Goal: Task Accomplishment & Management: Complete application form

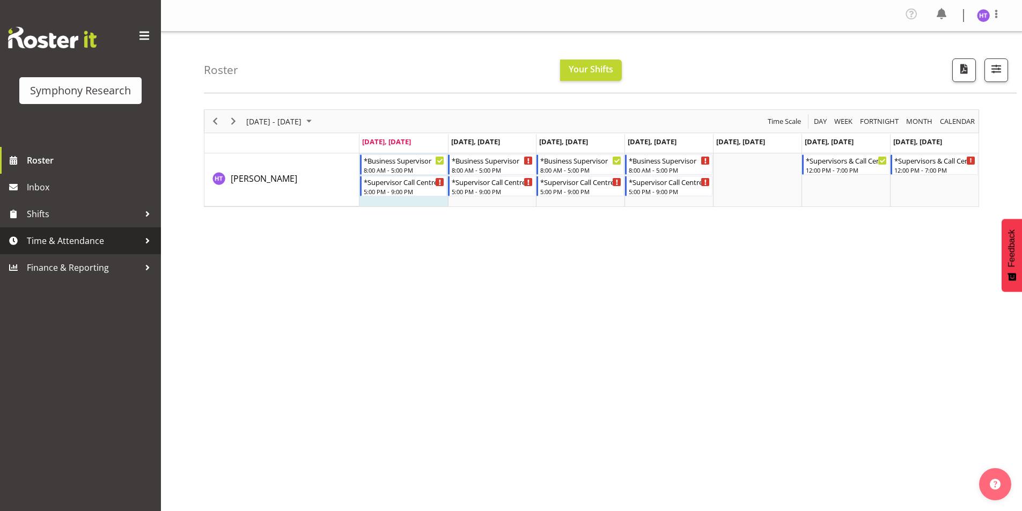
click at [70, 244] on span "Time & Attendance" at bounding box center [83, 241] width 113 height 16
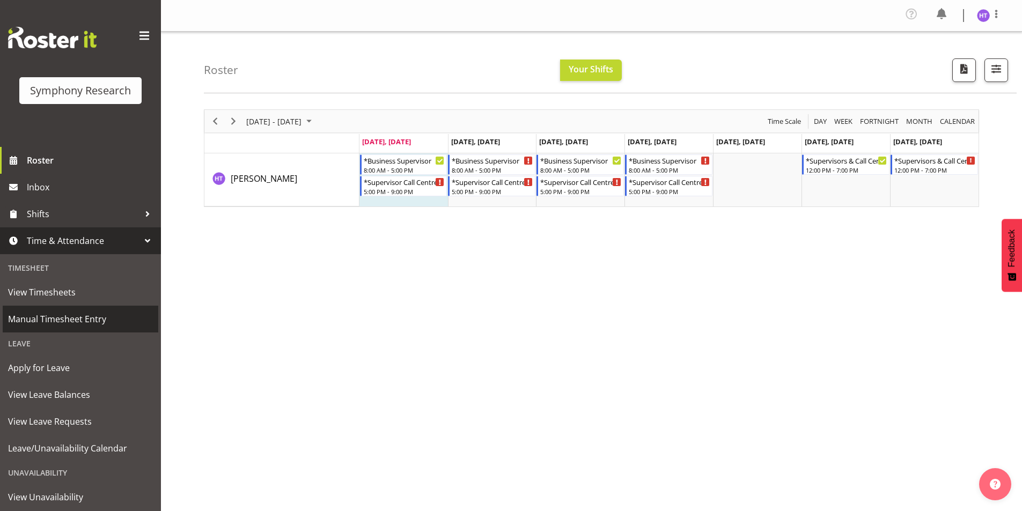
click at [68, 324] on span "Manual Timesheet Entry" at bounding box center [80, 319] width 145 height 16
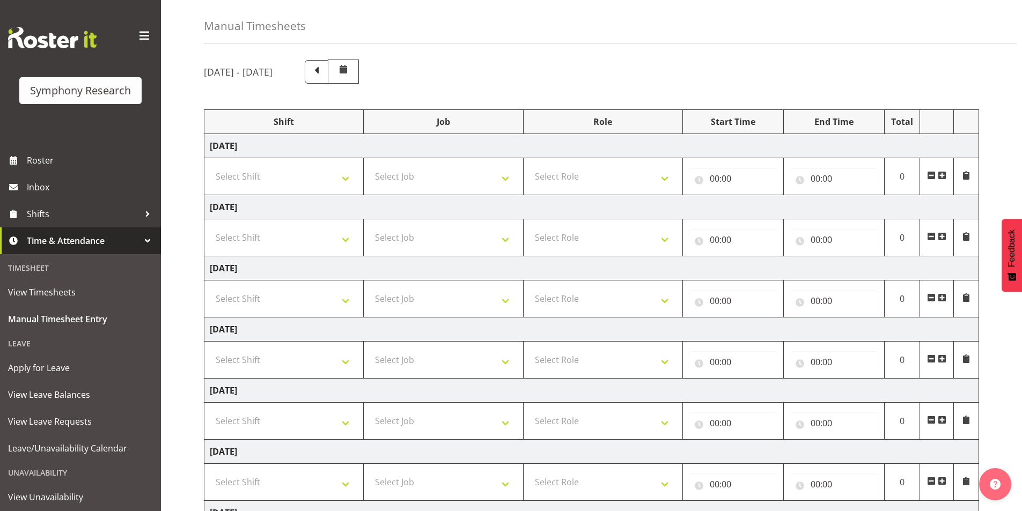
scroll to position [54, 0]
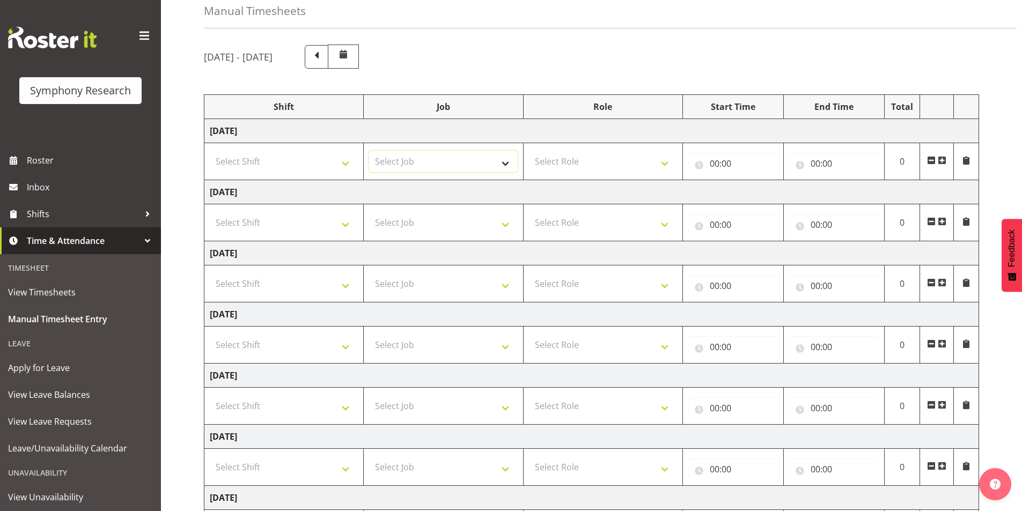
click at [443, 162] on select "Select Job 550060 IF Admin 553492 World Poll Aus Wave 2 Main 2025 553493 World …" at bounding box center [443, 161] width 148 height 21
click at [265, 157] on select "Select Shift !!Weekend Residential (Roster IT Shift Label) *Business 9/10am ~ 4…" at bounding box center [284, 161] width 148 height 21
select select "13878"
click at [210, 151] on select "Select Shift !!Weekend Residential (Roster IT Shift Label) *Business 9/10am ~ 4…" at bounding box center [284, 161] width 148 height 21
click at [419, 165] on select "Select Job 550060 IF Admin 553492 World Poll Aus Wave 2 Main 2025 553493 World …" at bounding box center [443, 161] width 148 height 21
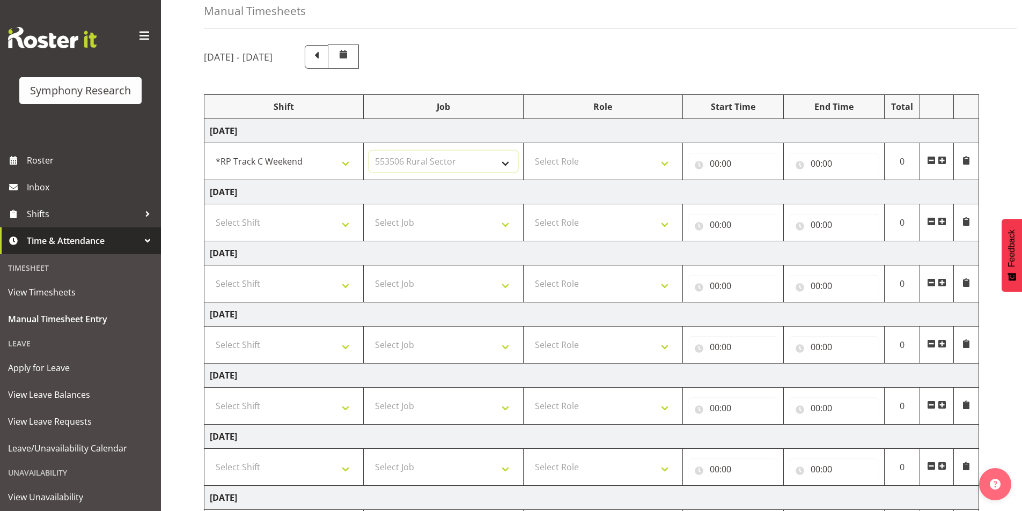
click at [369, 151] on select "Select Job 550060 IF Admin 553492 World Poll Aus Wave 2 Main 2025 553493 World …" at bounding box center [443, 161] width 148 height 21
click at [580, 162] on select "Select Role Interviewing Briefing Supervisor" at bounding box center [603, 161] width 148 height 21
click at [478, 164] on select "550060 IF Admin 553492 World Poll Aus Wave 2 Main 2025 553493 World Poll NZ Wav…" at bounding box center [443, 161] width 148 height 21
select select "743"
click at [369, 151] on select "550060 IF Admin 553492 World Poll Aus Wave 2 Main 2025 553493 World Poll NZ Wav…" at bounding box center [443, 161] width 148 height 21
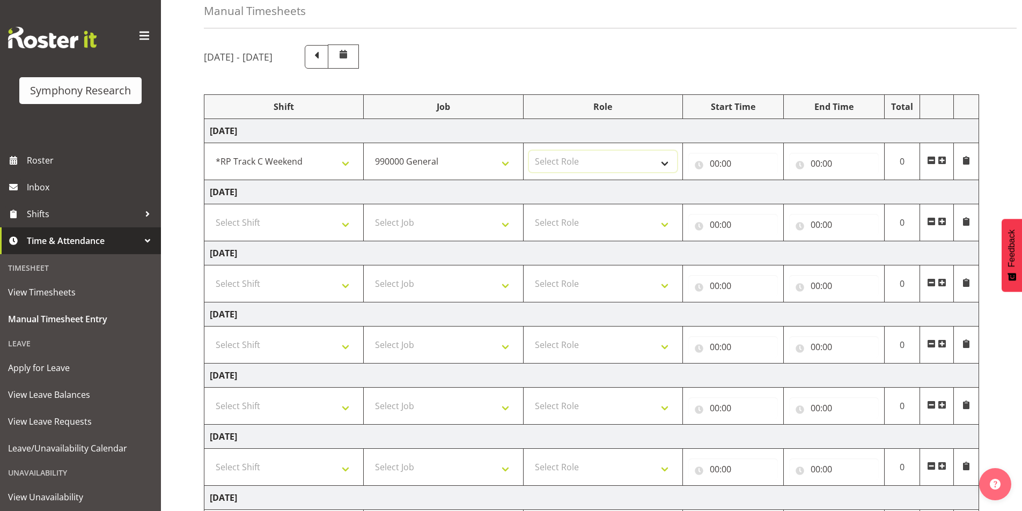
click at [598, 167] on select "Select Role Interviewing Briefing Supervisor" at bounding box center [603, 161] width 148 height 21
select select "45"
click at [529, 151] on select "Select Role Interviewing Briefing Supervisor" at bounding box center [603, 161] width 148 height 21
click at [711, 168] on input "00:00" at bounding box center [733, 163] width 90 height 21
click at [758, 194] on select "00 01 02 03 04 05 06 07 08 09 10 11 12 13 14 15 16 17 18 19 20 21 22 23" at bounding box center [761, 191] width 24 height 21
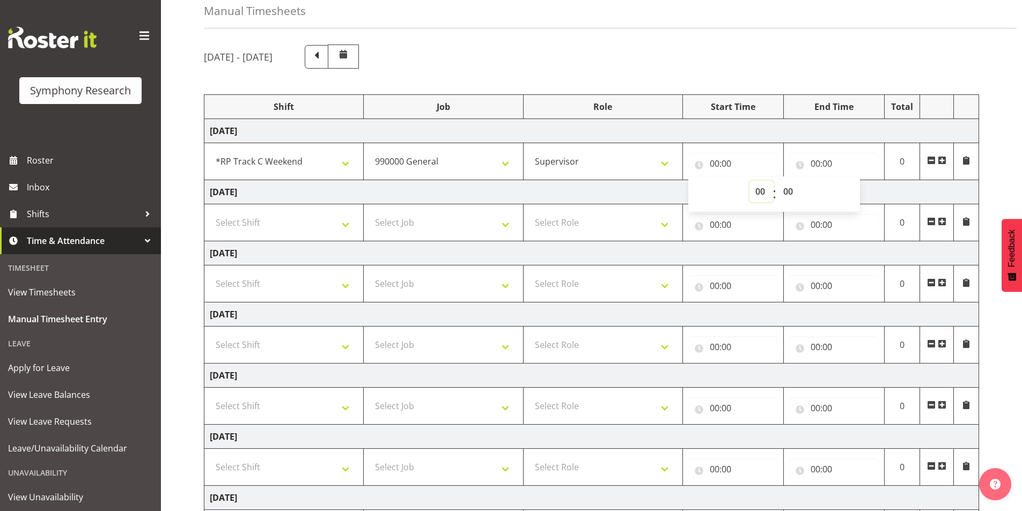
select select "12"
click at [749, 181] on select "00 01 02 03 04 05 06 07 08 09 10 11 12 13 14 15 16 17 18 19 20 21 22 23" at bounding box center [761, 191] width 24 height 21
type input "12:00"
click at [793, 196] on select "00 01 02 03 04 05 06 07 08 09 10 11 12 13 14 15 16 17 18 19 20 21 22 23 24 25 2…" at bounding box center [789, 191] width 24 height 21
select select "45"
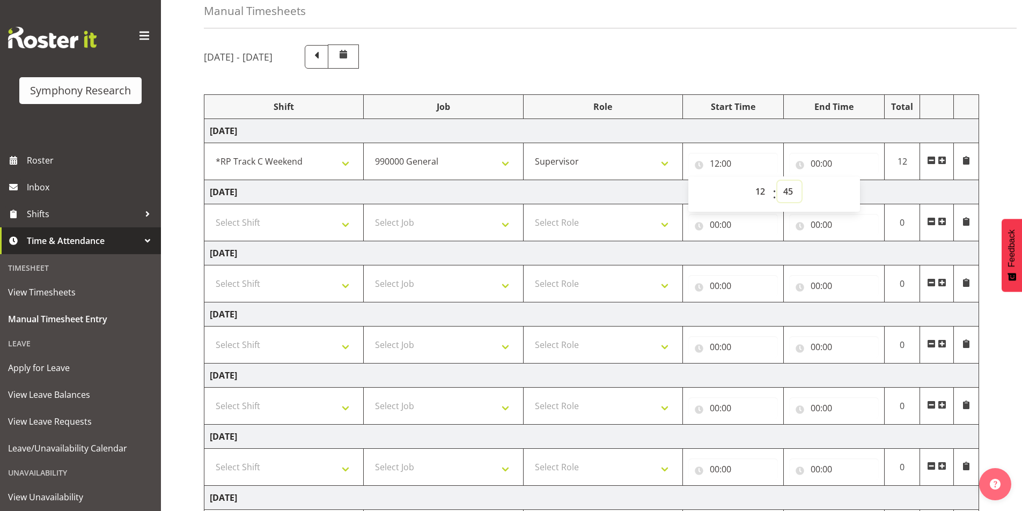
click at [777, 181] on select "00 01 02 03 04 05 06 07 08 09 10 11 12 13 14 15 16 17 18 19 20 21 22 23 24 25 2…" at bounding box center [789, 191] width 24 height 21
type input "12:45"
click at [813, 166] on input "00:00" at bounding box center [834, 163] width 90 height 21
click at [857, 194] on select "00 01 02 03 04 05 06 07 08 09 10 11 12 13 14 15 16 17 18 19 20 21 22 23" at bounding box center [862, 191] width 24 height 21
select select "13"
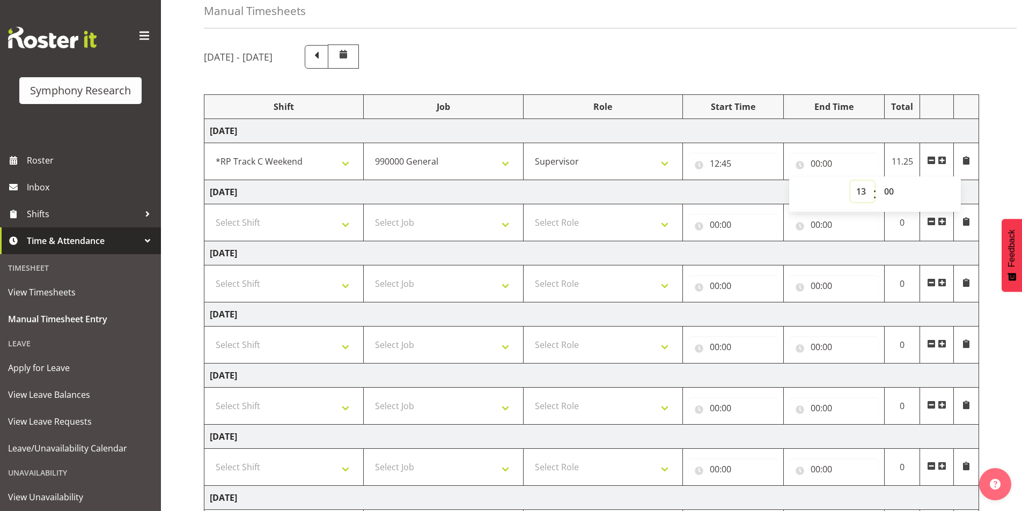
click at [850, 181] on select "00 01 02 03 04 05 06 07 08 09 10 11 12 13 14 15 16 17 18 19 20 21 22 23" at bounding box center [862, 191] width 24 height 21
type input "13:00"
click at [940, 163] on span at bounding box center [941, 160] width 9 height 9
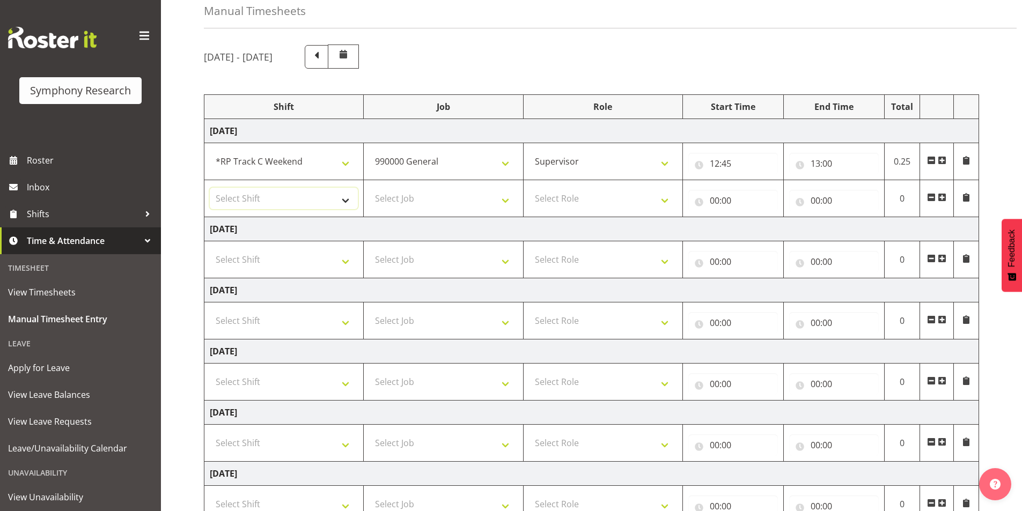
click at [280, 197] on select "Select Shift !!Weekend Residential (Roster IT Shift Label) *Business 9/10am ~ 4…" at bounding box center [284, 198] width 148 height 21
select select "103"
click at [210, 188] on select "Select Shift !!Weekend Residential (Roster IT Shift Label) *Business 9/10am ~ 4…" at bounding box center [284, 198] width 148 height 21
click at [400, 194] on select "Select Job 550060 IF Admin 553492 World Poll Aus Wave 2 Main 2025 553493 World …" at bounding box center [443, 198] width 148 height 21
select select "10587"
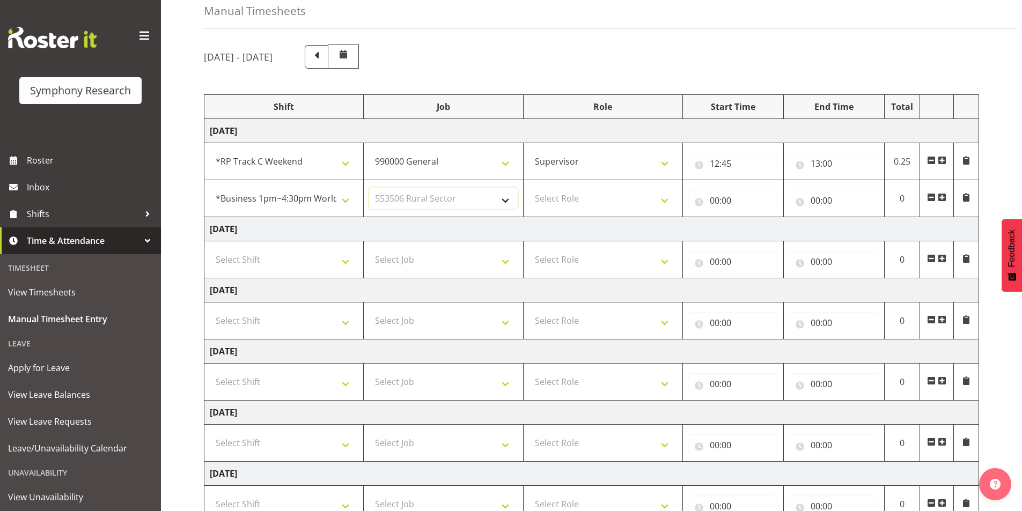
click at [369, 188] on select "Select Job 550060 IF Admin 553492 World Poll Aus Wave 2 Main 2025 553493 World …" at bounding box center [443, 198] width 148 height 21
click at [569, 199] on select "Select Role Interviewing Briefing Supervisor" at bounding box center [603, 198] width 148 height 21
select select "45"
click at [529, 188] on select "Select Role Interviewing Briefing Supervisor" at bounding box center [603, 198] width 148 height 21
click at [712, 197] on input "00:00" at bounding box center [733, 200] width 90 height 21
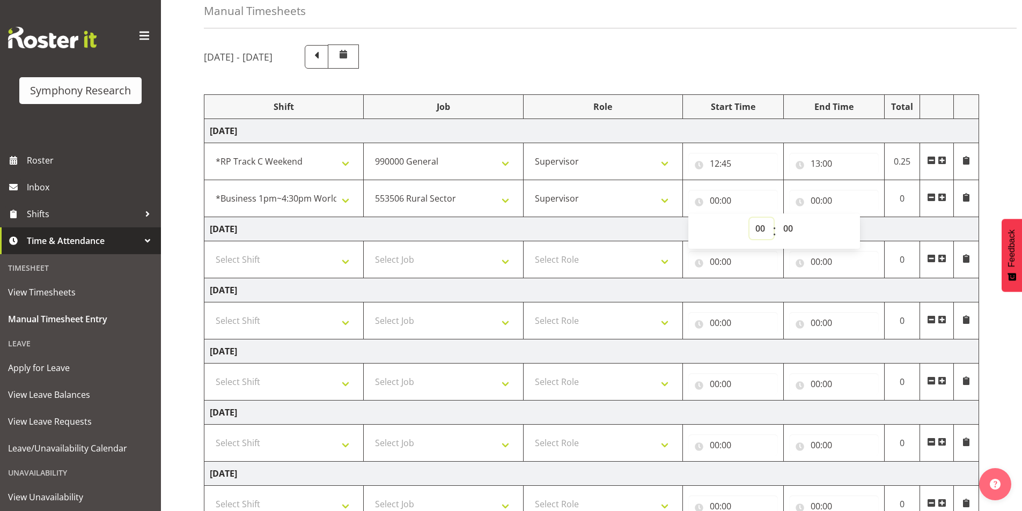
click at [757, 233] on select "00 01 02 03 04 05 06 07 08 09 10 11 12 13 14 15 16 17 18 19 20 21 22 23" at bounding box center [761, 228] width 24 height 21
select select "13"
click at [749, 218] on select "00 01 02 03 04 05 06 07 08 09 10 11 12 13 14 15 16 17 18 19 20 21 22 23" at bounding box center [761, 228] width 24 height 21
type input "13:00"
click at [812, 201] on input "00:00" at bounding box center [834, 200] width 90 height 21
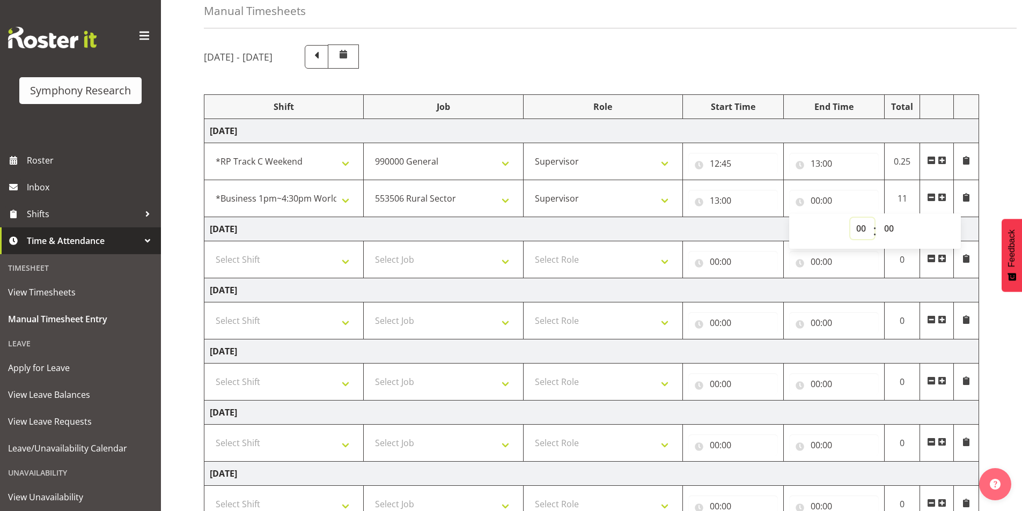
click at [860, 226] on select "00 01 02 03 04 05 06 07 08 09 10 11 12 13 14 15 16 17 18 19 20 21 22 23" at bounding box center [862, 228] width 24 height 21
select select "14"
click at [850, 218] on select "00 01 02 03 04 05 06 07 08 09 10 11 12 13 14 15 16 17 18 19 20 21 22 23" at bounding box center [862, 228] width 24 height 21
type input "14:00"
click at [942, 196] on span at bounding box center [941, 197] width 9 height 9
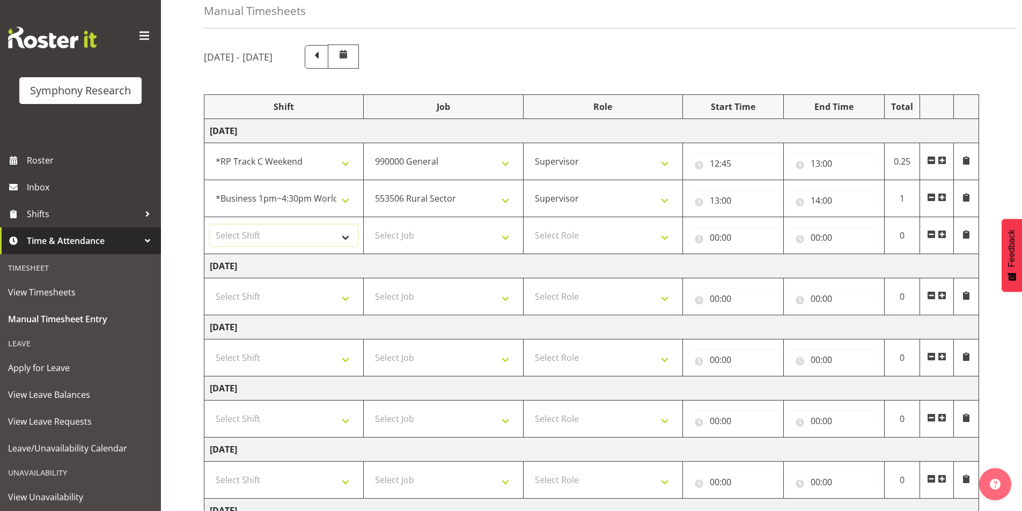
click at [260, 235] on select "Select Shift !!Weekend Residential (Roster IT Shift Label) *Business 9/10am ~ 4…" at bounding box center [284, 235] width 148 height 21
select select "81561"
click at [210, 225] on select "Select Shift !!Weekend Residential (Roster IT Shift Label) *Business 9/10am ~ 4…" at bounding box center [284, 235] width 148 height 21
click at [387, 229] on select "Select Job 550060 IF Admin 553492 World Poll Aus Wave 2 Main 2025 553493 World …" at bounding box center [443, 235] width 148 height 21
select select "10585"
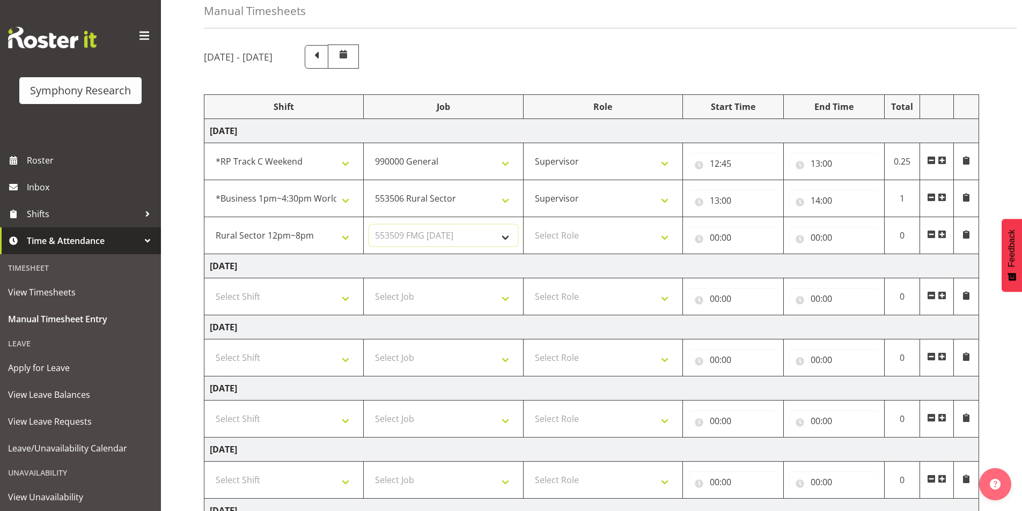
click at [369, 225] on select "Select Job 550060 IF Admin 553492 World Poll Aus Wave 2 Main 2025 553493 World …" at bounding box center [443, 235] width 148 height 21
click at [558, 240] on select "Select Role Interviewing Briefing Supervisor" at bounding box center [603, 235] width 148 height 21
select select "45"
click at [529, 225] on select "Select Role Interviewing Briefing Supervisor" at bounding box center [603, 235] width 148 height 21
click at [719, 240] on input "00:00" at bounding box center [733, 237] width 90 height 21
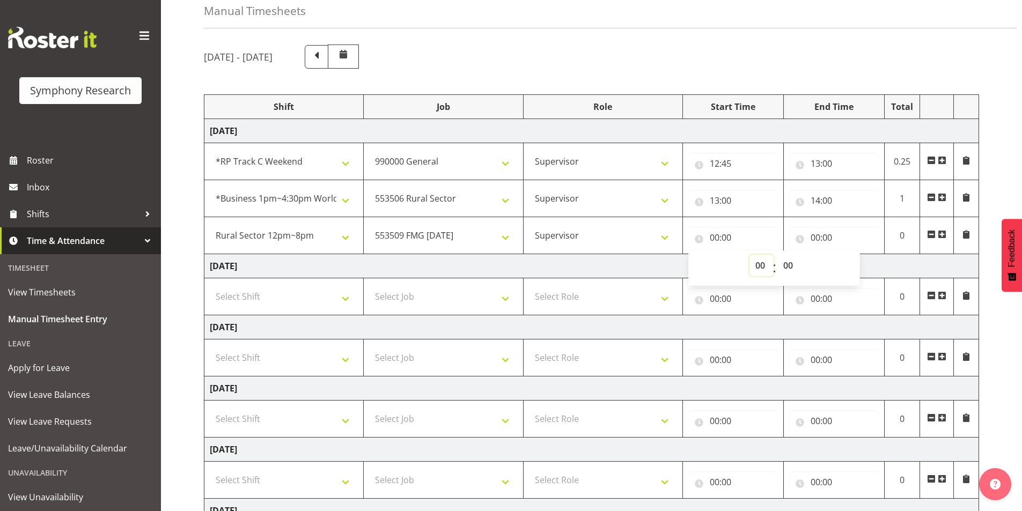
click at [759, 271] on select "00 01 02 03 04 05 06 07 08 09 10 11 12 13 14 15 16 17 18 19 20 21 22 23" at bounding box center [761, 265] width 24 height 21
select select "14"
click at [749, 255] on select "00 01 02 03 04 05 06 07 08 09 10 11 12 13 14 15 16 17 18 19 20 21 22 23" at bounding box center [761, 265] width 24 height 21
type input "14:00"
click at [812, 240] on input "00:00" at bounding box center [834, 237] width 90 height 21
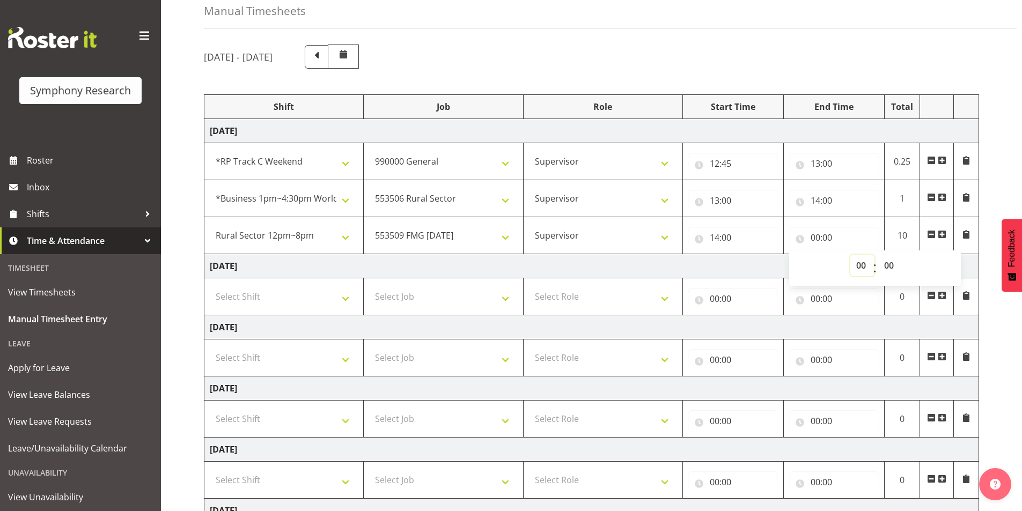
click at [856, 267] on select "00 01 02 03 04 05 06 07 08 09 10 11 12 13 14 15 16 17 18 19 20 21 22 23" at bounding box center [862, 265] width 24 height 21
select select "16"
click at [850, 255] on select "00 01 02 03 04 05 06 07 08 09 10 11 12 13 14 15 16 17 18 19 20 21 22 23" at bounding box center [862, 265] width 24 height 21
type input "16:00"
click at [894, 270] on select "00 01 02 03 04 05 06 07 08 09 10 11 12 13 14 15 16 17 18 19 20 21 22 23 24 25 2…" at bounding box center [890, 265] width 24 height 21
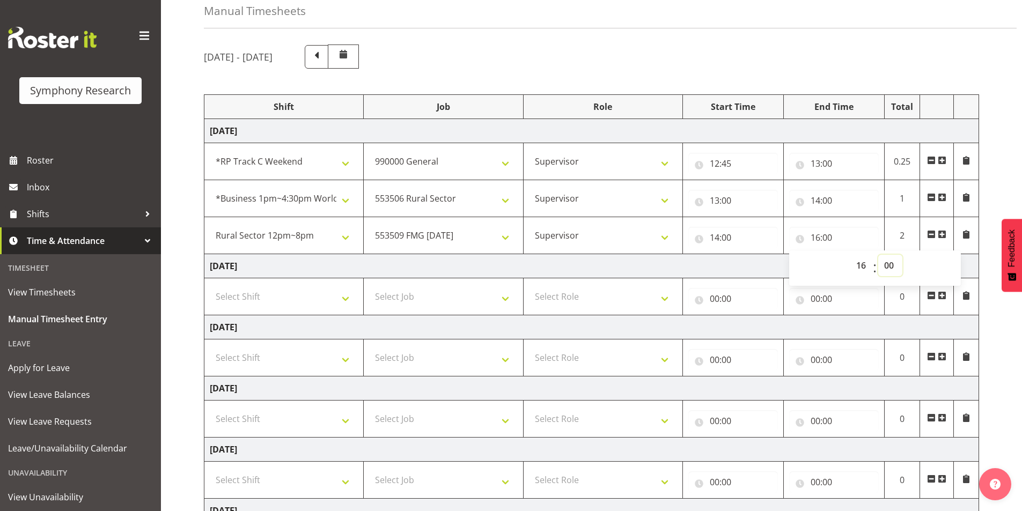
select select "5"
click at [878, 255] on select "00 01 02 03 04 05 06 07 08 09 10 11 12 13 14 15 16 17 18 19 20 21 22 23 24 25 2…" at bounding box center [890, 265] width 24 height 21
type input "16:05"
click at [945, 235] on span at bounding box center [941, 234] width 9 height 9
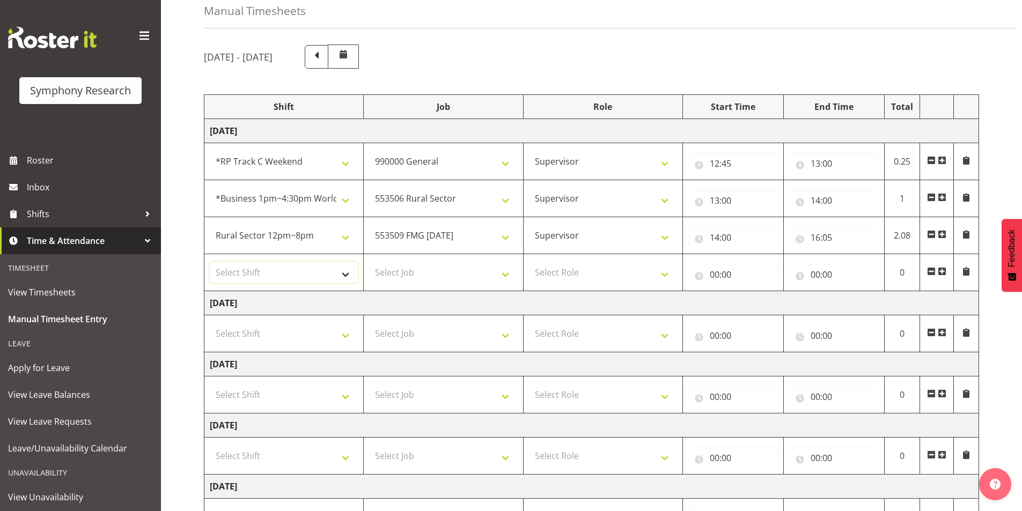
click at [254, 268] on select "Select Shift !!Weekend Residential (Roster IT Shift Label) *Business 9/10am ~ 4…" at bounding box center [284, 272] width 148 height 21
select select "81299"
click at [210, 262] on select "Select Shift !!Weekend Residential (Roster IT Shift Label) *Business 9/10am ~ 4…" at bounding box center [284, 272] width 148 height 21
click at [403, 273] on select "Select Job 550060 IF Admin 553492 World Poll Aus Wave 2 Main 2025 553493 World …" at bounding box center [443, 272] width 148 height 21
select select "10587"
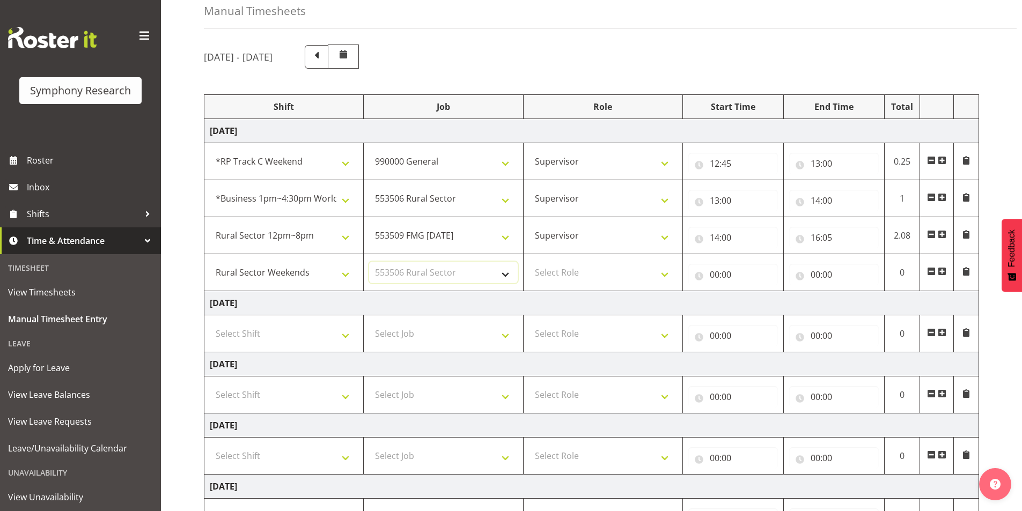
click at [369, 262] on select "Select Job 550060 IF Admin 553492 World Poll Aus Wave 2 Main 2025 553493 World …" at bounding box center [443, 272] width 148 height 21
click at [567, 268] on select "Select Role Interviewing Briefing Supervisor" at bounding box center [603, 272] width 148 height 21
select select "45"
click at [529, 262] on select "Select Role Interviewing Briefing Supervisor" at bounding box center [603, 272] width 148 height 21
click at [715, 272] on input "00:00" at bounding box center [733, 274] width 90 height 21
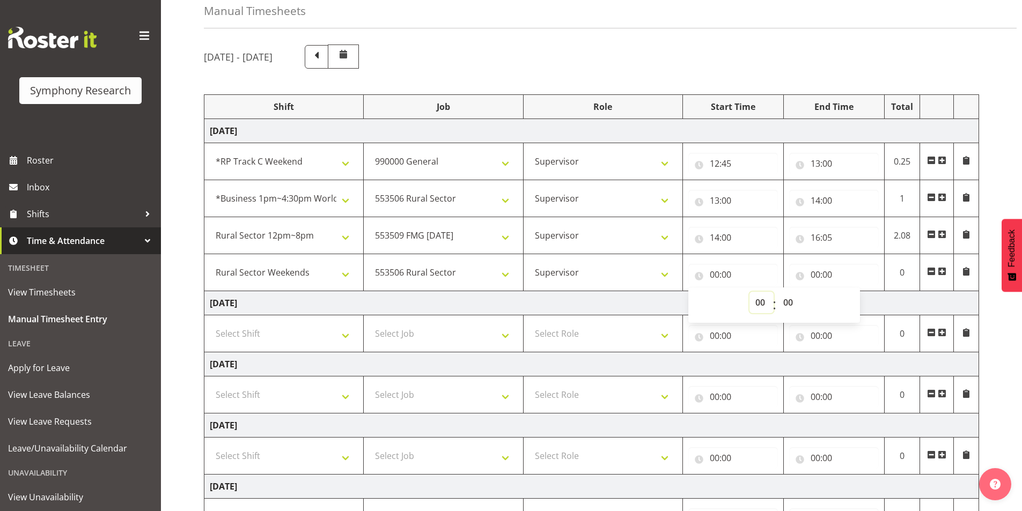
click at [751, 310] on select "00 01 02 03 04 05 06 07 08 09 10 11 12 13 14 15 16 17 18 19 20 21 22 23" at bounding box center [761, 302] width 24 height 21
select select "16"
click at [749, 292] on select "00 01 02 03 04 05 06 07 08 09 10 11 12 13 14 15 16 17 18 19 20 21 22 23" at bounding box center [761, 302] width 24 height 21
type input "16:00"
click at [788, 305] on select "00 01 02 03 04 05 06 07 08 09 10 11 12 13 14 15 16 17 18 19 20 21 22 23 24 25 2…" at bounding box center [789, 302] width 24 height 21
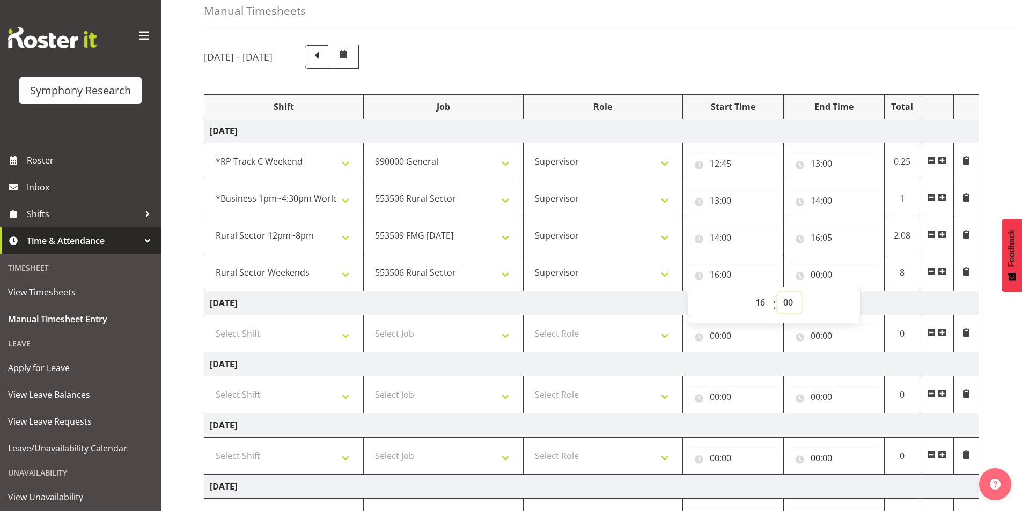
select select "5"
click at [777, 292] on select "00 01 02 03 04 05 06 07 08 09 10 11 12 13 14 15 16 17 18 19 20 21 22 23 24 25 2…" at bounding box center [789, 302] width 24 height 21
type input "16:05"
click at [816, 276] on input "00:00" at bounding box center [834, 274] width 90 height 21
click at [854, 296] on select "00 01 02 03 04 05 06 07 08 09 10 11 12 13 14 15 16 17 18 19 20 21 22 23" at bounding box center [862, 302] width 24 height 21
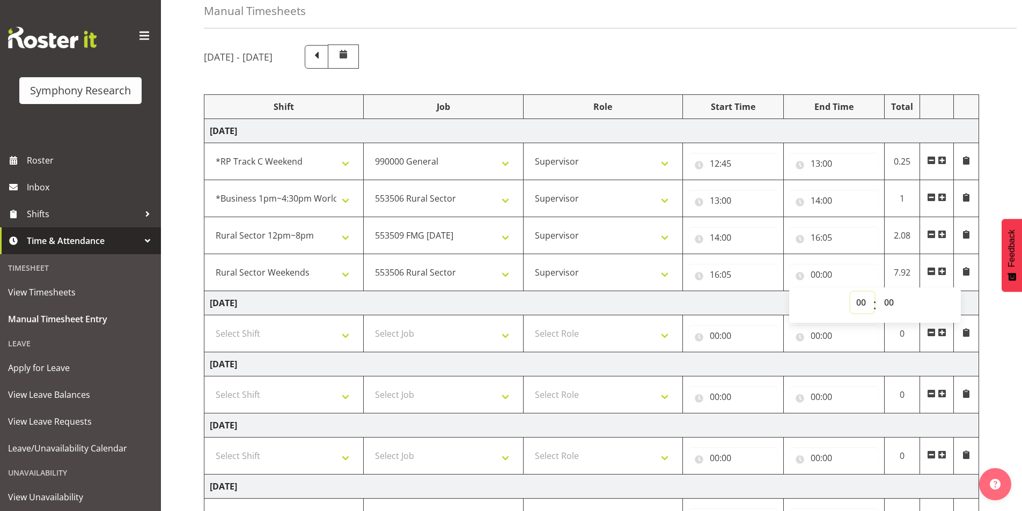
select select "16"
click at [850, 292] on select "00 01 02 03 04 05 06 07 08 09 10 11 12 13 14 15 16 17 18 19 20 21 22 23" at bounding box center [862, 302] width 24 height 21
type input "16:00"
click at [891, 306] on select "00 01 02 03 04 05 06 07 08 09 10 11 12 13 14 15 16 17 18 19 20 21 22 23 24 25 2…" at bounding box center [890, 302] width 24 height 21
select select "20"
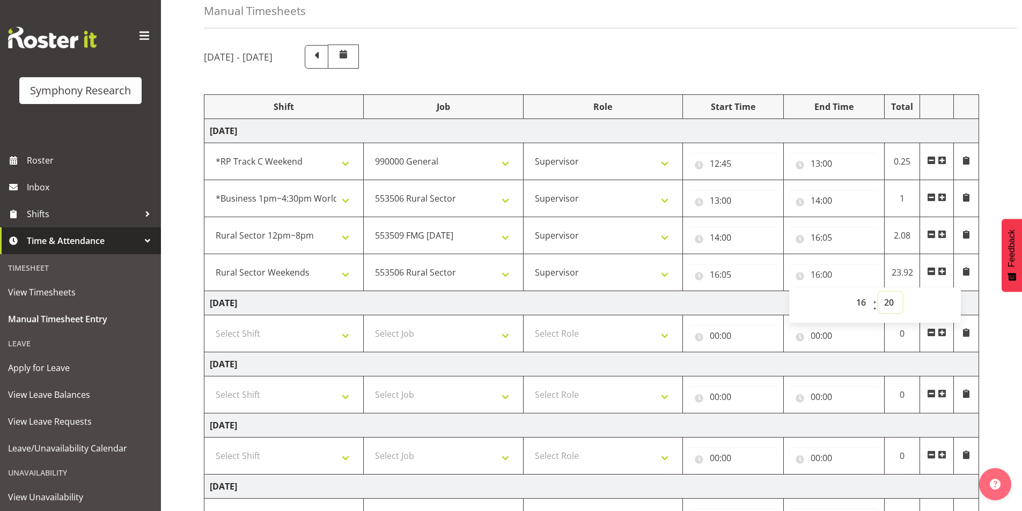
click at [878, 292] on select "00 01 02 03 04 05 06 07 08 09 10 11 12 13 14 15 16 17 18 19 20 21 22 23 24 25 2…" at bounding box center [890, 302] width 24 height 21
type input "16:20"
click at [942, 267] on span at bounding box center [941, 273] width 9 height 12
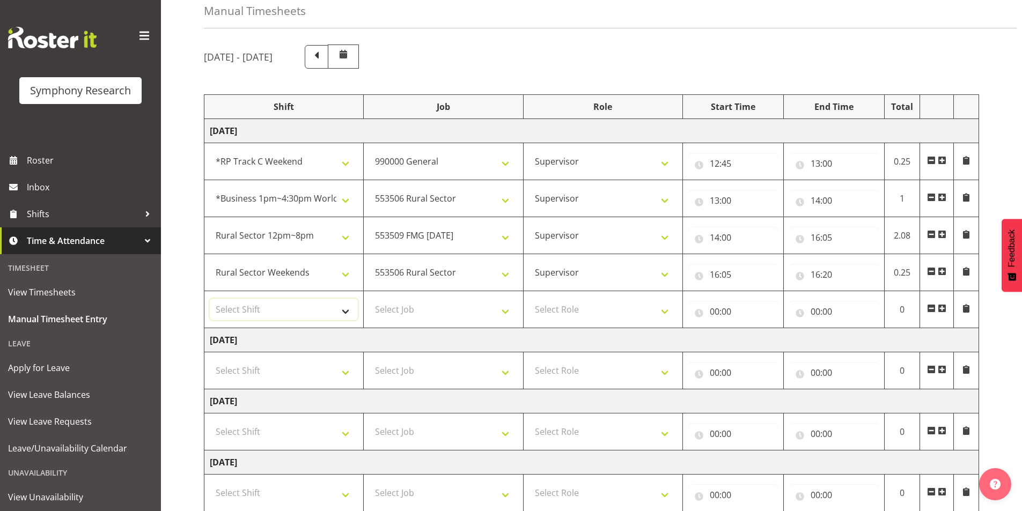
click at [238, 313] on select "Select Shift !!Weekend Residential (Roster IT Shift Label) *Business 9/10am ~ 4…" at bounding box center [284, 309] width 148 height 21
select select "81297"
click at [210, 299] on select "Select Shift !!Weekend Residential (Roster IT Shift Label) *Business 9/10am ~ 4…" at bounding box center [284, 309] width 148 height 21
click at [405, 306] on select "Select Job 550060 IF Admin 553492 World Poll Aus Wave 2 Main 2025 553493 World …" at bounding box center [443, 309] width 148 height 21
select select "10242"
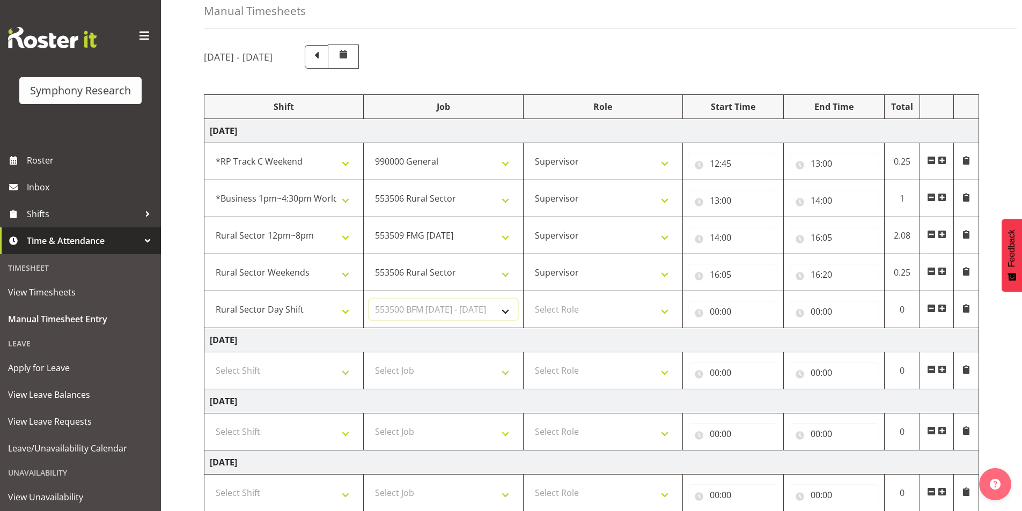
click at [369, 299] on select "Select Job 550060 IF Admin 553492 World Poll Aus Wave 2 Main 2025 553493 World …" at bounding box center [443, 309] width 148 height 21
click at [568, 311] on select "Select Role Interviewing Briefing Supervisor" at bounding box center [603, 309] width 148 height 21
select select "45"
click at [529, 299] on select "Select Role Interviewing Briefing Supervisor" at bounding box center [603, 309] width 148 height 21
click at [717, 309] on input "00:00" at bounding box center [733, 311] width 90 height 21
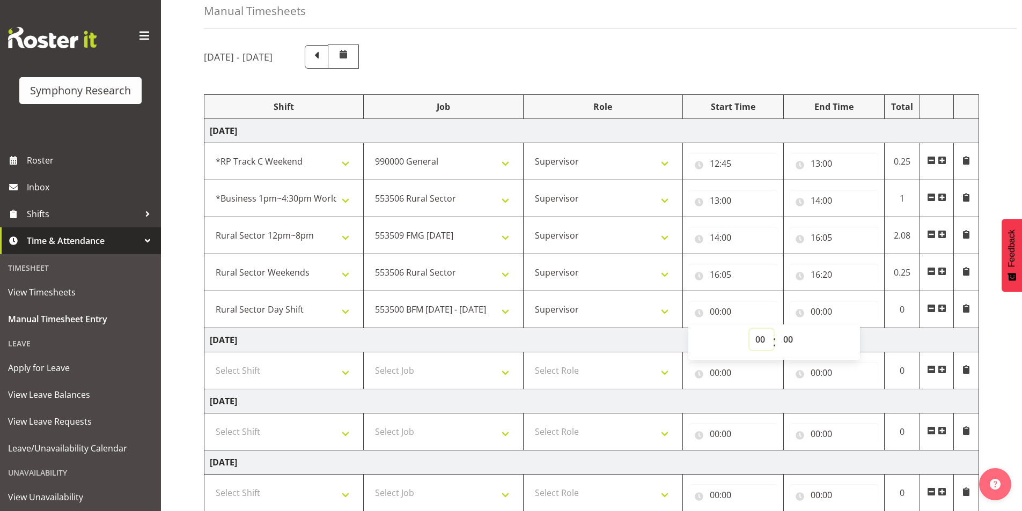
click at [759, 346] on select "00 01 02 03 04 05 06 07 08 09 10 11 12 13 14 15 16 17 18 19 20 21 22 23" at bounding box center [761, 339] width 24 height 21
select select "16"
click at [749, 329] on select "00 01 02 03 04 05 06 07 08 09 10 11 12 13 14 15 16 17 18 19 20 21 22 23" at bounding box center [761, 339] width 24 height 21
type input "16:00"
click at [790, 345] on select "00 01 02 03 04 05 06 07 08 09 10 11 12 13 14 15 16 17 18 19 20 21 22 23 24 25 2…" at bounding box center [789, 339] width 24 height 21
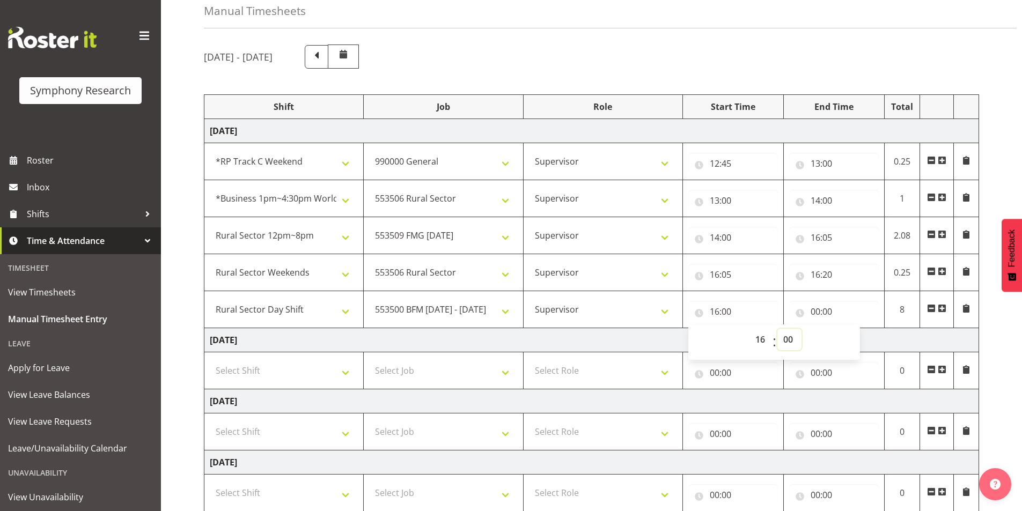
select select "20"
click at [777, 329] on select "00 01 02 03 04 05 06 07 08 09 10 11 12 13 14 15 16 17 18 19 20 21 22 23 24 25 2…" at bounding box center [789, 339] width 24 height 21
type input "16:20"
click at [814, 308] on input "00:00" at bounding box center [834, 311] width 90 height 21
click at [860, 337] on select "00 01 02 03 04 05 06 07 08 09 10 11 12 13 14 15 16 17 18 19 20 21 22 23" at bounding box center [862, 339] width 24 height 21
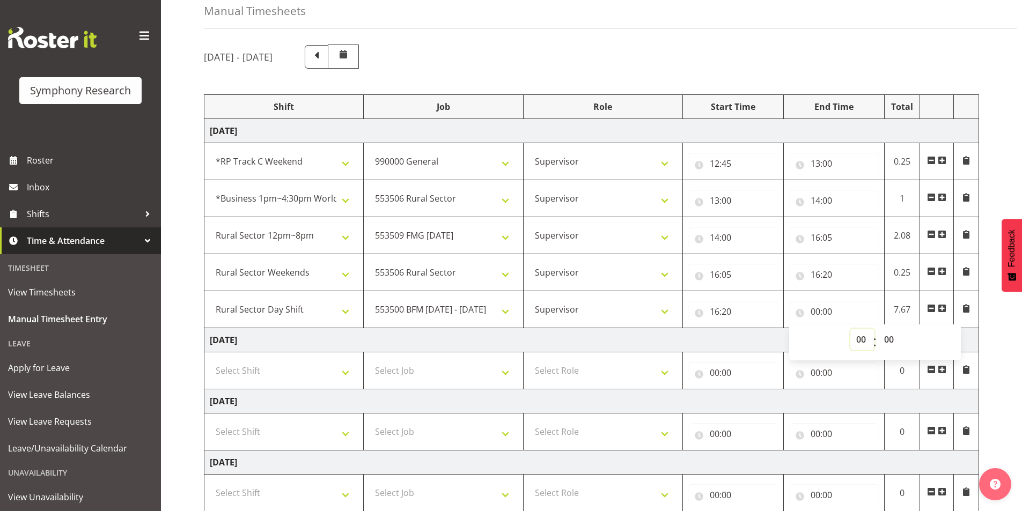
select select "16"
click at [850, 329] on select "00 01 02 03 04 05 06 07 08 09 10 11 12 13 14 15 16 17 18 19 20 21 22 23" at bounding box center [862, 339] width 24 height 21
type input "16:00"
click at [892, 338] on select "00 01 02 03 04 05 06 07 08 09 10 11 12 13 14 15 16 17 18 19 20 21 22 23 24 25 2…" at bounding box center [890, 339] width 24 height 21
select select "30"
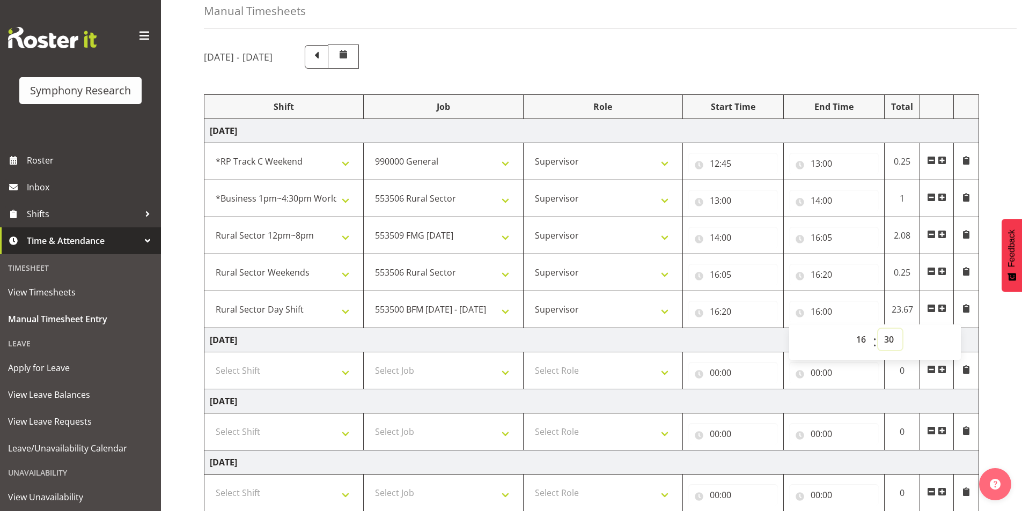
click at [878, 329] on select "00 01 02 03 04 05 06 07 08 09 10 11 12 13 14 15 16 17 18 19 20 21 22 23 24 25 2…" at bounding box center [890, 339] width 24 height 21
type input "16:30"
click at [995, 326] on div "September 8th - September 14th 2025 Shift Job Role Start Time End Time Total Mo…" at bounding box center [613, 395] width 818 height 719
click at [938, 309] on span at bounding box center [941, 308] width 9 height 9
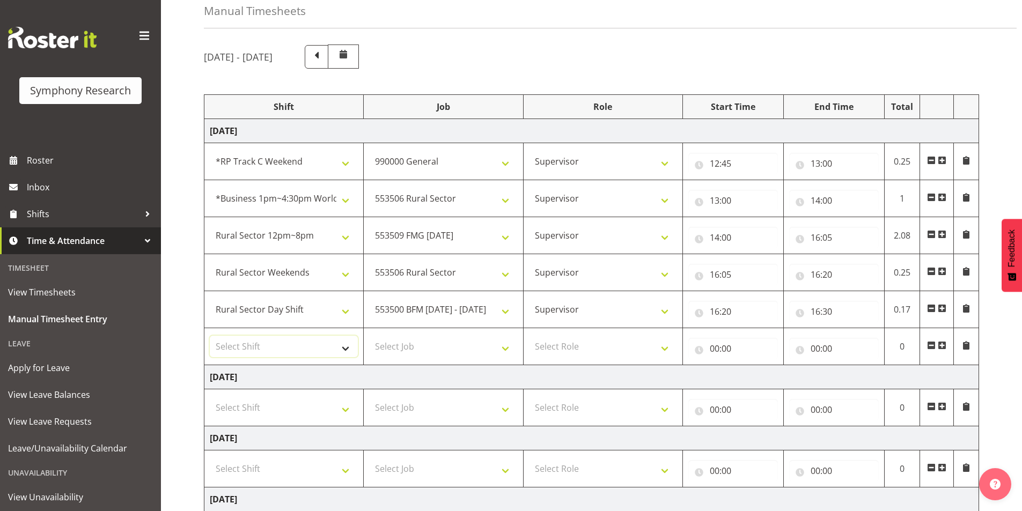
click at [258, 354] on select "Select Shift !!Weekend Residential (Roster IT Shift Label) *Business 9/10am ~ 4…" at bounding box center [284, 346] width 148 height 21
select select "81297"
click at [210, 336] on select "Select Shift !!Weekend Residential (Roster IT Shift Label) *Business 9/10am ~ 4…" at bounding box center [284, 346] width 148 height 21
click at [402, 343] on select "Select Job 550060 IF Admin 553492 World Poll Aus Wave 2 Main 2025 553493 World …" at bounding box center [443, 346] width 148 height 21
select select "10587"
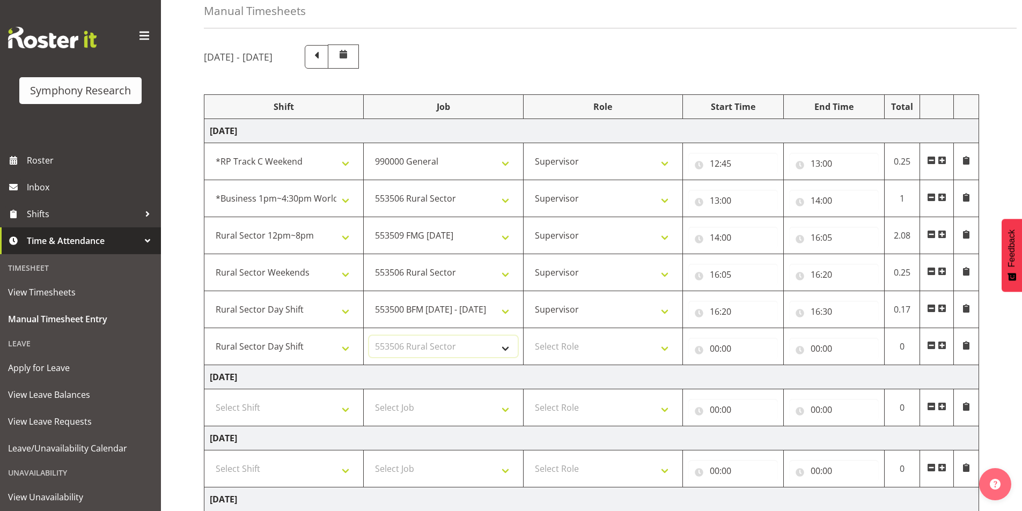
click at [369, 336] on select "Select Job 550060 IF Admin 553492 World Poll Aus Wave 2 Main 2025 553493 World …" at bounding box center [443, 346] width 148 height 21
click at [579, 349] on select "Select Role Interviewing Briefing Supervisor" at bounding box center [603, 346] width 148 height 21
select select "45"
click at [529, 336] on select "Select Role Interviewing Briefing Supervisor" at bounding box center [603, 346] width 148 height 21
click at [720, 350] on input "00:00" at bounding box center [733, 348] width 90 height 21
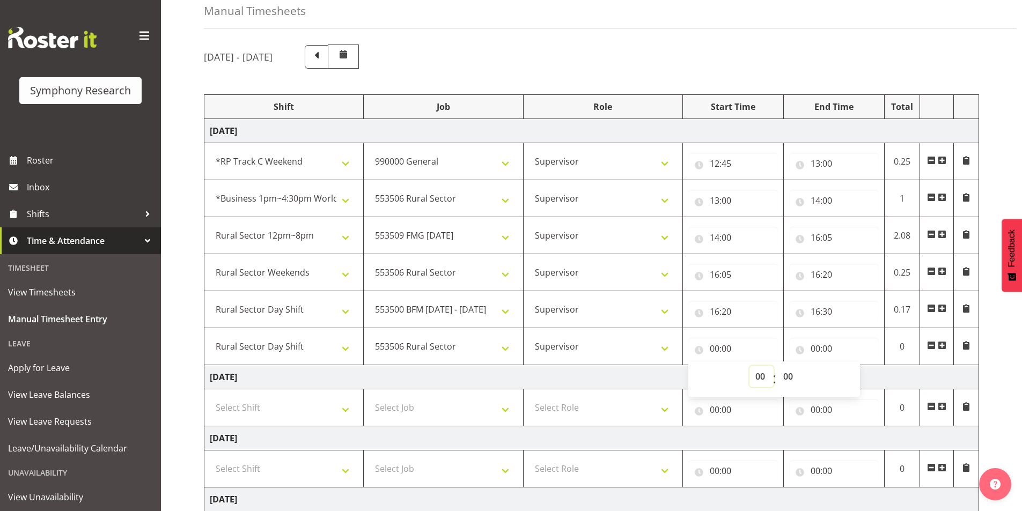
click at [752, 384] on select "00 01 02 03 04 05 06 07 08 09 10 11 12 13 14 15 16 17 18 19 20 21 22 23" at bounding box center [761, 376] width 24 height 21
select select "17"
click at [749, 366] on select "00 01 02 03 04 05 06 07 08 09 10 11 12 13 14 15 16 17 18 19 20 21 22 23" at bounding box center [761, 376] width 24 height 21
type input "17:00"
click at [823, 350] on input "00:00" at bounding box center [834, 348] width 90 height 21
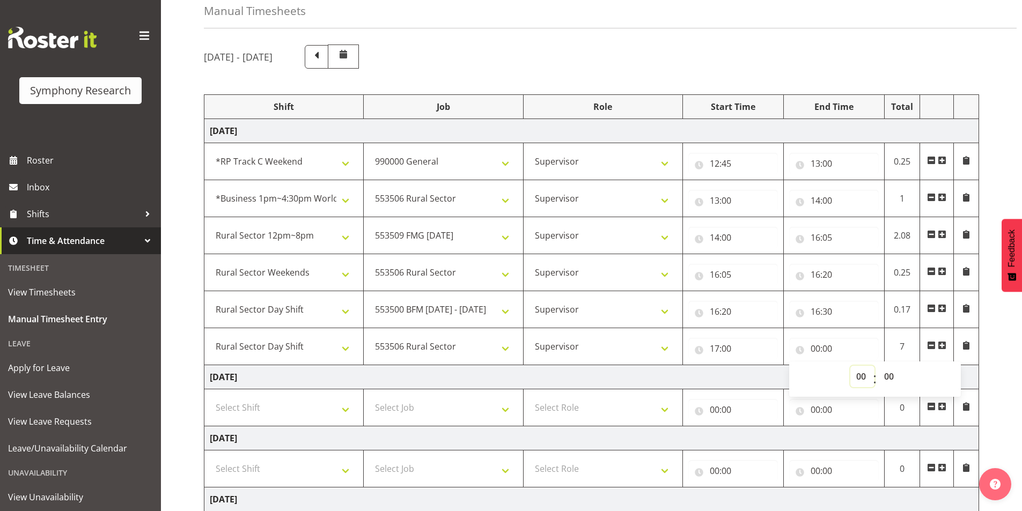
click at [865, 382] on select "00 01 02 03 04 05 06 07 08 09 10 11 12 13 14 15 16 17 18 19 20 21 22 23" at bounding box center [862, 376] width 24 height 21
select select "20"
click at [850, 366] on select "00 01 02 03 04 05 06 07 08 09 10 11 12 13 14 15 16 17 18 19 20 21 22 23" at bounding box center [862, 376] width 24 height 21
type input "20:00"
click at [940, 346] on span at bounding box center [941, 345] width 9 height 9
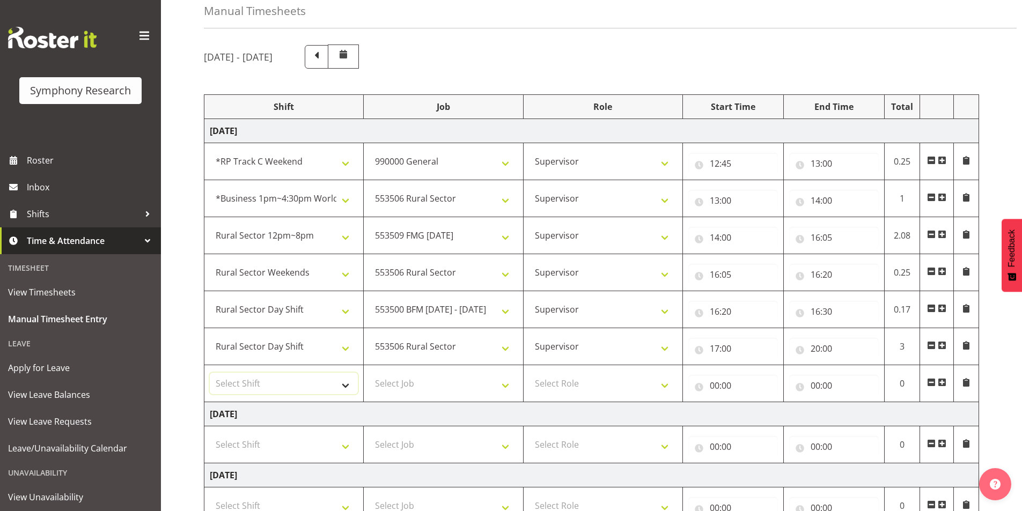
click at [280, 378] on select "Select Shift !!Weekend Residential (Roster IT Shift Label) *Business 9/10am ~ 4…" at bounding box center [284, 383] width 148 height 21
select select "81299"
click at [210, 373] on select "Select Shift !!Weekend Residential (Roster IT Shift Label) *Business 9/10am ~ 4…" at bounding box center [284, 383] width 148 height 21
click at [413, 380] on select "Select Job 550060 IF Admin 553492 World Poll Aus Wave 2 Main 2025 553493 World …" at bounding box center [443, 383] width 148 height 21
select select "10527"
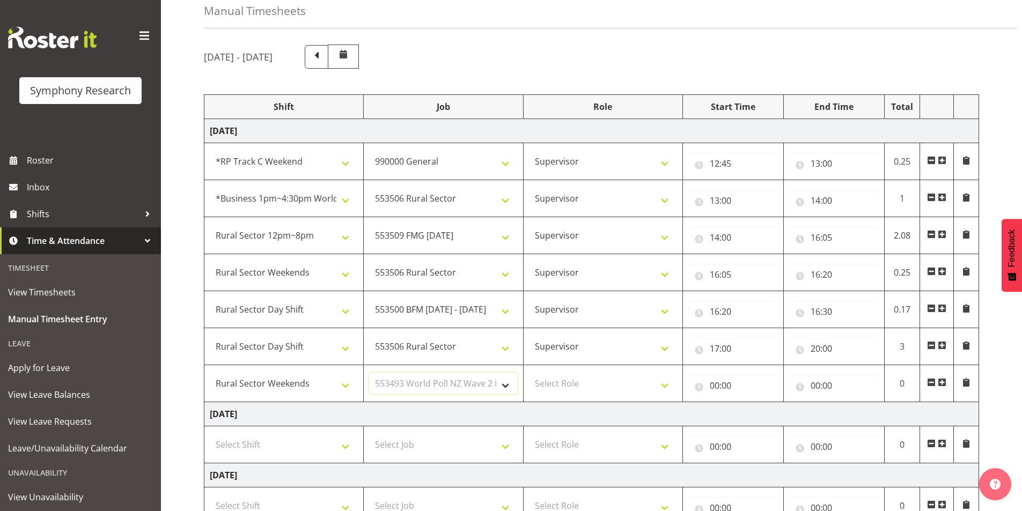
click at [369, 373] on select "Select Job 550060 IF Admin 553492 World Poll Aus Wave 2 Main 2025 553493 World …" at bounding box center [443, 383] width 148 height 21
click at [582, 388] on select "Select Role Interviewing Briefing Supervisor" at bounding box center [603, 383] width 148 height 21
select select "45"
click at [529, 373] on select "Select Role Interviewing Briefing Supervisor" at bounding box center [603, 383] width 148 height 21
click at [719, 384] on input "00:00" at bounding box center [733, 385] width 90 height 21
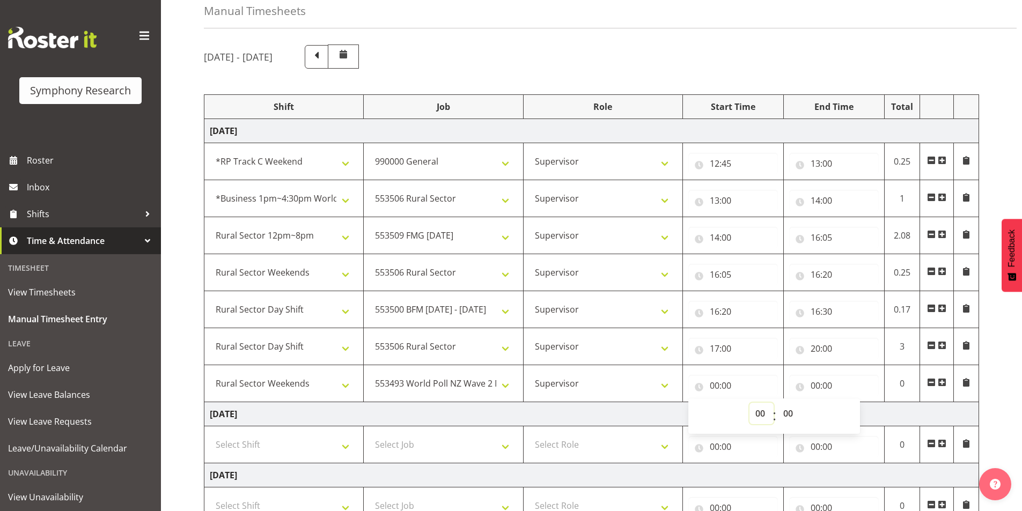
click at [754, 412] on select "00 01 02 03 04 05 06 07 08 09 10 11 12 13 14 15 16 17 18 19 20 21 22 23" at bounding box center [761, 413] width 24 height 21
select select "20"
click at [749, 403] on select "00 01 02 03 04 05 06 07 08 09 10 11 12 13 14 15 16 17 18 19 20 21 22 23" at bounding box center [761, 413] width 24 height 21
type input "20:00"
click at [817, 380] on input "00:00" at bounding box center [834, 385] width 90 height 21
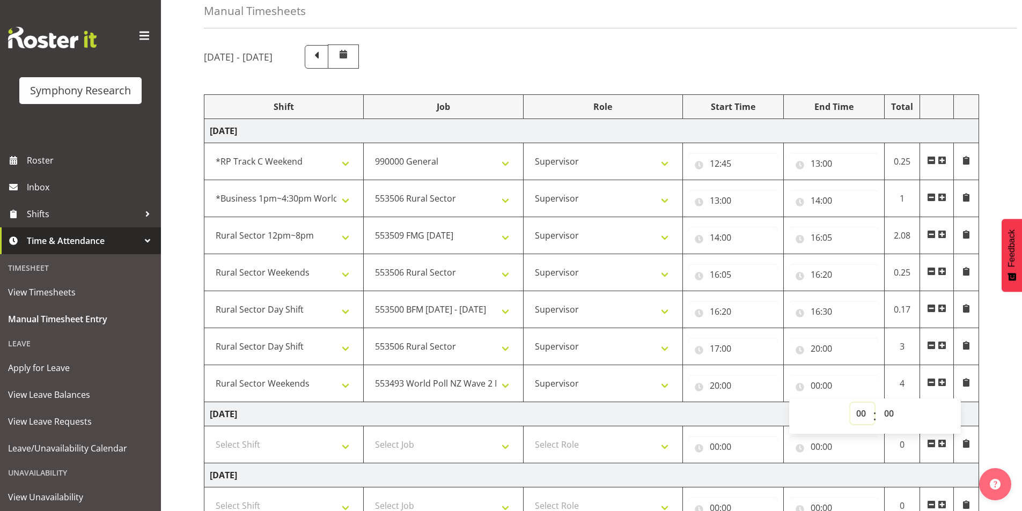
click at [856, 415] on select "00 01 02 03 04 05 06 07 08 09 10 11 12 13 14 15 16 17 18 19 20 21 22 23" at bounding box center [862, 413] width 24 height 21
select select "10"
click at [850, 403] on select "00 01 02 03 04 05 06 07 08 09 10 11 12 13 14 15 16 17 18 19 20 21 22 23" at bounding box center [862, 413] width 24 height 21
type input "10:00"
click at [857, 413] on select "00 01 02 03 04 05 06 07 08 09 10 11 12 13 14 15 16 17 18 19 20 21 22 23" at bounding box center [862, 413] width 24 height 21
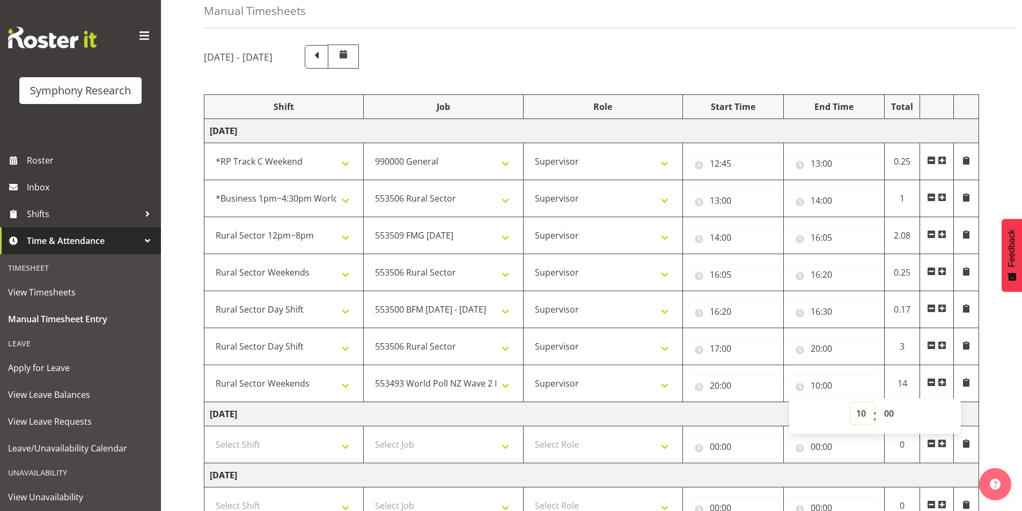
select select "22"
click at [850, 403] on select "00 01 02 03 04 05 06 07 08 09 10 11 12 13 14 15 16 17 18 19 20 21 22 23" at bounding box center [862, 413] width 24 height 21
type input "22:00"
click at [894, 412] on select "00 01 02 03 04 05 06 07 08 09 10 11 12 13 14 15 16 17 18 19 20 21 22 23 24 25 2…" at bounding box center [890, 413] width 24 height 21
select select "45"
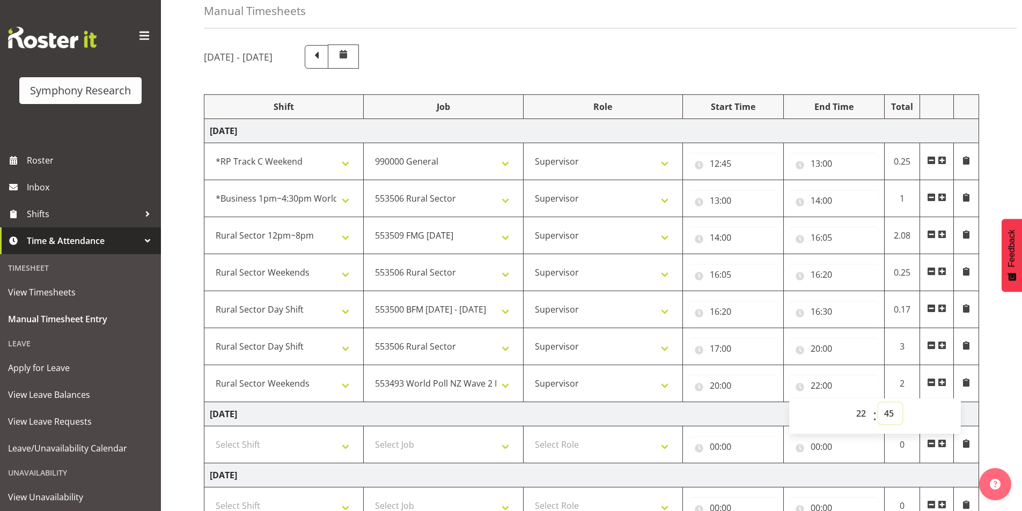
click at [878, 403] on select "00 01 02 03 04 05 06 07 08 09 10 11 12 13 14 15 16 17 18 19 20 21 22 23 24 25 2…" at bounding box center [890, 413] width 24 height 21
type input "22:45"
click at [1014, 375] on div "September 8th - September 14th 2025 Shift Job Role Start Time End Time Total Mo…" at bounding box center [613, 432] width 818 height 793
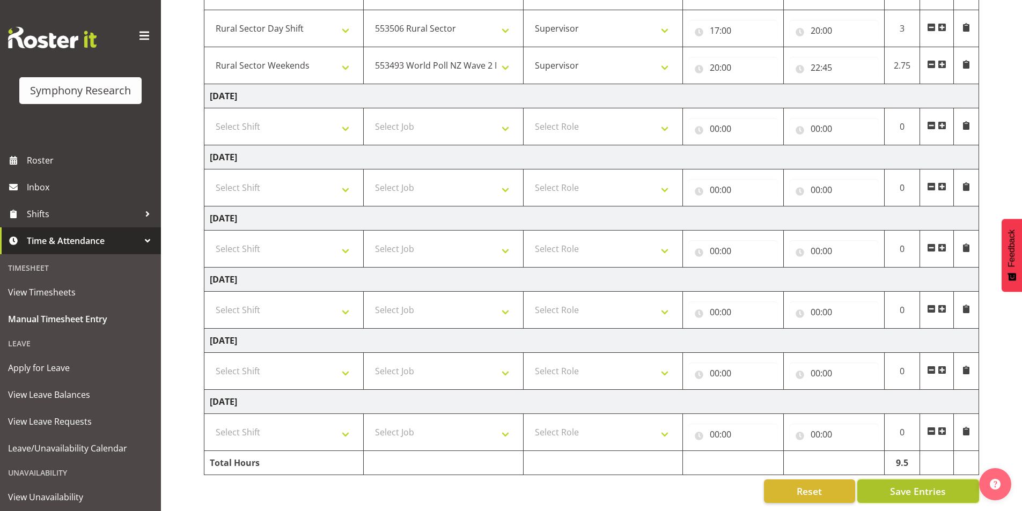
click at [900, 484] on span "Save Entries" at bounding box center [918, 491] width 56 height 14
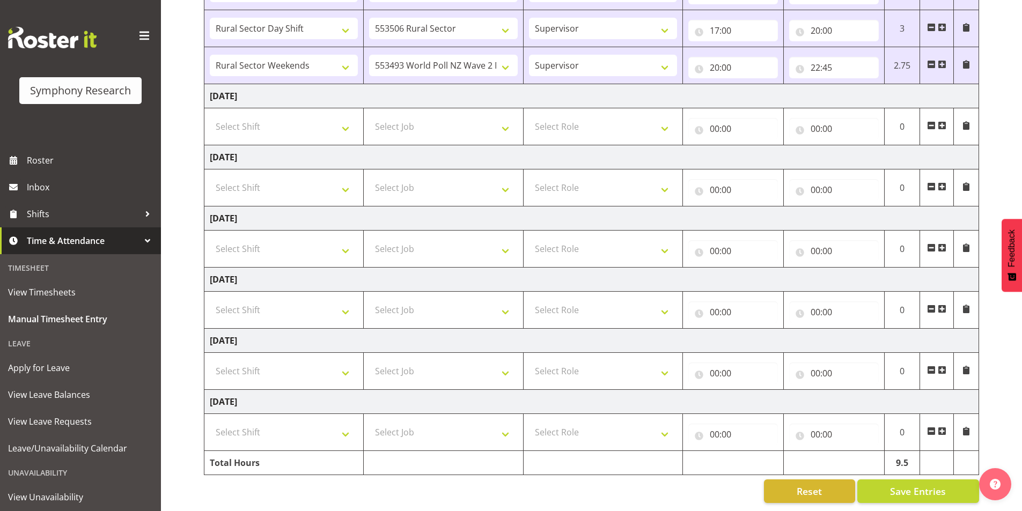
click at [939, 60] on span at bounding box center [941, 64] width 9 height 9
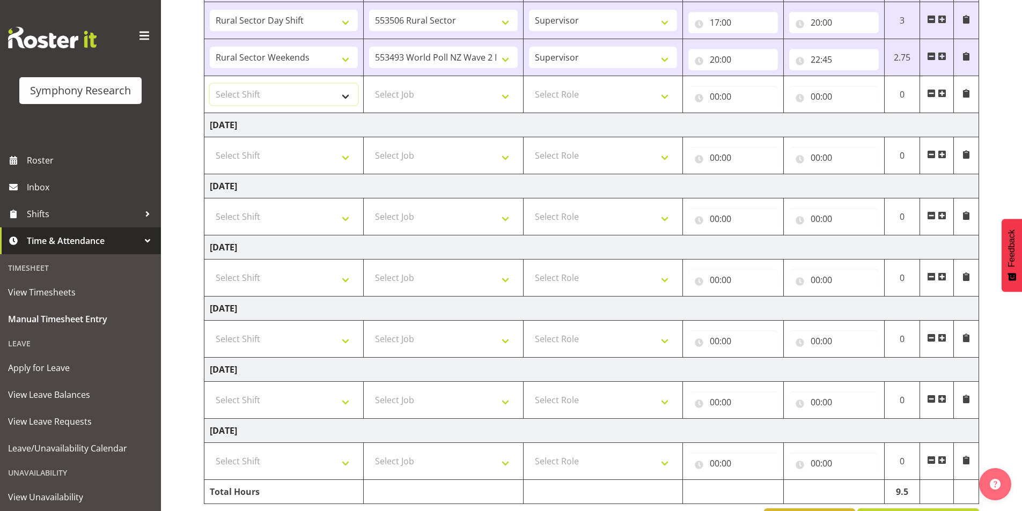
click at [259, 99] on select "Select Shift !!Weekend Residential (Roster IT Shift Label) *Business 9/10am ~ 4…" at bounding box center [284, 94] width 148 height 21
select select "81741"
click at [210, 84] on select "Select Shift !!Weekend Residential (Roster IT Shift Label) *Business 9/10am ~ 4…" at bounding box center [284, 94] width 148 height 21
click at [427, 92] on select "Select Job 550060 IF Admin 553492 World Poll Aus Wave 2 Main 2025 553493 World …" at bounding box center [443, 94] width 148 height 21
select select "743"
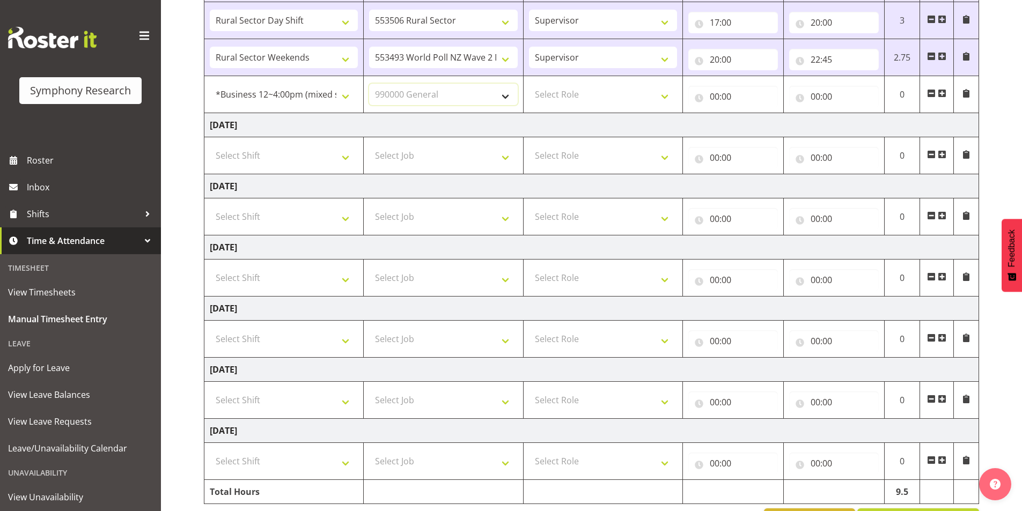
click at [369, 84] on select "Select Job 550060 IF Admin 553492 World Poll Aus Wave 2 Main 2025 553493 World …" at bounding box center [443, 94] width 148 height 21
click at [572, 97] on select "Select Role Interviewing Briefing Supervisor" at bounding box center [603, 94] width 148 height 21
select select "45"
click at [529, 84] on select "Select Role Interviewing Briefing Supervisor" at bounding box center [603, 94] width 148 height 21
click at [721, 94] on input "00:00" at bounding box center [733, 96] width 90 height 21
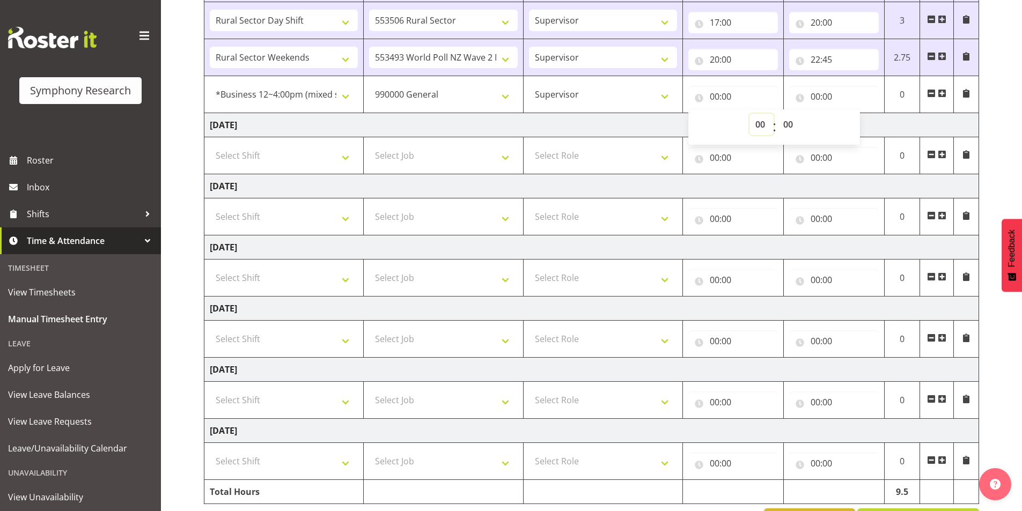
click at [756, 122] on select "00 01 02 03 04 05 06 07 08 09 10 11 12 13 14 15 16 17 18 19 20 21 22 23" at bounding box center [761, 124] width 24 height 21
select select "22"
click at [749, 114] on select "00 01 02 03 04 05 06 07 08 09 10 11 12 13 14 15 16 17 18 19 20 21 22 23" at bounding box center [761, 124] width 24 height 21
type input "22:00"
click at [787, 122] on select "00 01 02 03 04 05 06 07 08 09 10 11 12 13 14 15 16 17 18 19 20 21 22 23 24 25 2…" at bounding box center [789, 124] width 24 height 21
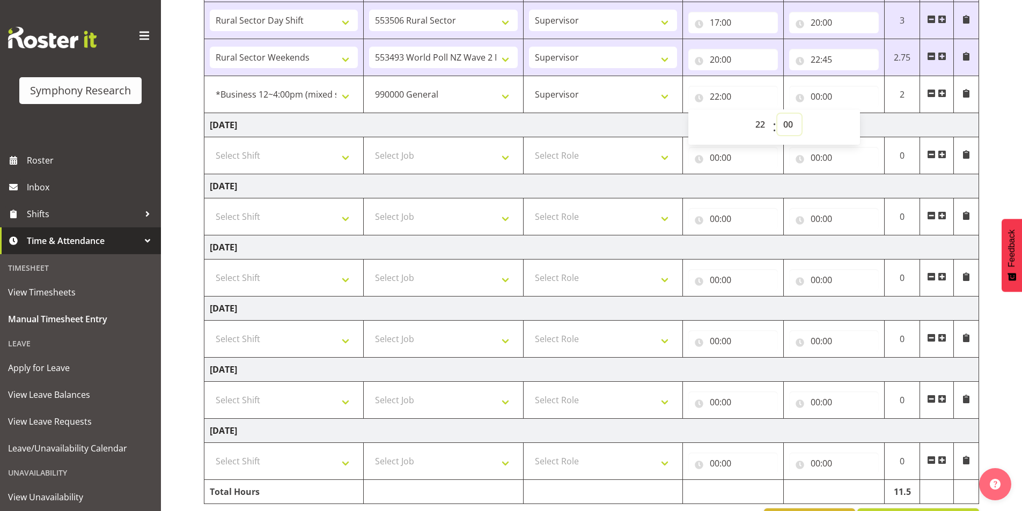
select select "45"
click at [777, 114] on select "00 01 02 03 04 05 06 07 08 09 10 11 12 13 14 15 16 17 18 19 20 21 22 23 24 25 2…" at bounding box center [789, 124] width 24 height 21
type input "22:45"
click at [811, 98] on input "00:00" at bounding box center [834, 96] width 90 height 21
click at [862, 128] on select "00 01 02 03 04 05 06 07 08 09 10 11 12 13 14 15 16 17 18 19 20 21 22 23" at bounding box center [862, 124] width 24 height 21
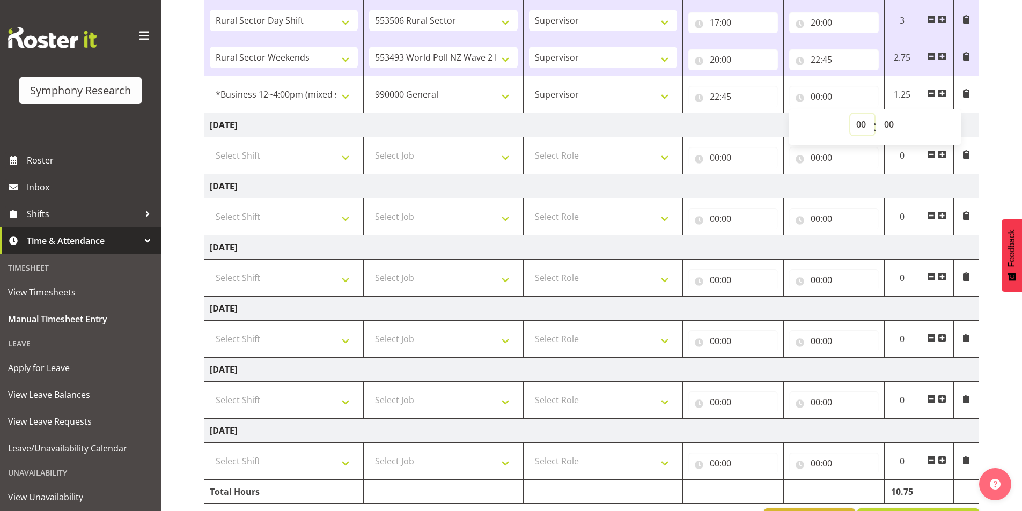
select select "22"
click at [850, 114] on select "00 01 02 03 04 05 06 07 08 09 10 11 12 13 14 15 16 17 18 19 20 21 22 23" at bounding box center [862, 124] width 24 height 21
type input "22:00"
click at [885, 121] on select "00 01 02 03 04 05 06 07 08 09 10 11 12 13 14 15 16 17 18 19 20 21 22 23 24 25 2…" at bounding box center [890, 124] width 24 height 21
select select "50"
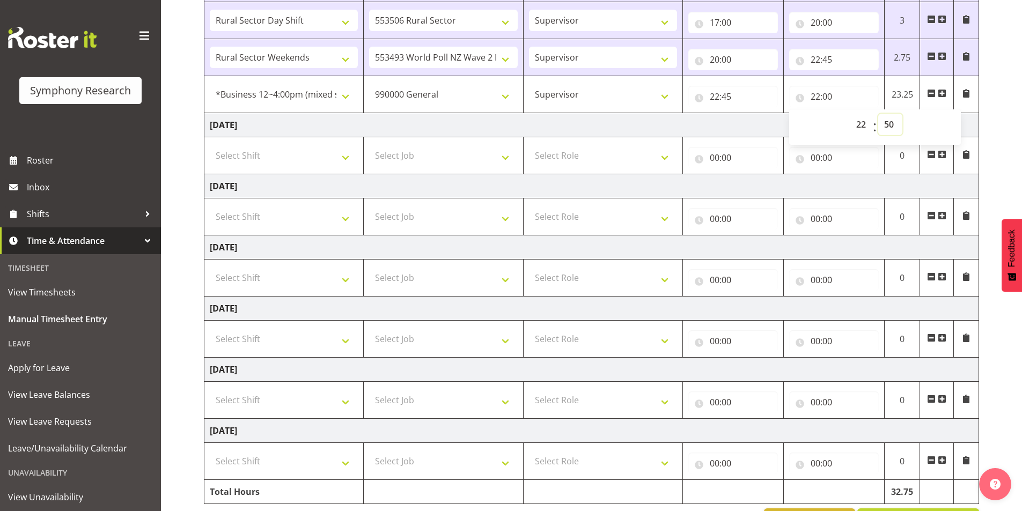
click at [878, 114] on select "00 01 02 03 04 05 06 07 08 09 10 11 12 13 14 15 16 17 18 19 20 21 22 23 24 25 2…" at bounding box center [890, 124] width 24 height 21
type input "22:50"
click at [982, 123] on div "September 8th - September 14th 2025 Shift Job Role Start Time End Time Total Mo…" at bounding box center [613, 125] width 818 height 830
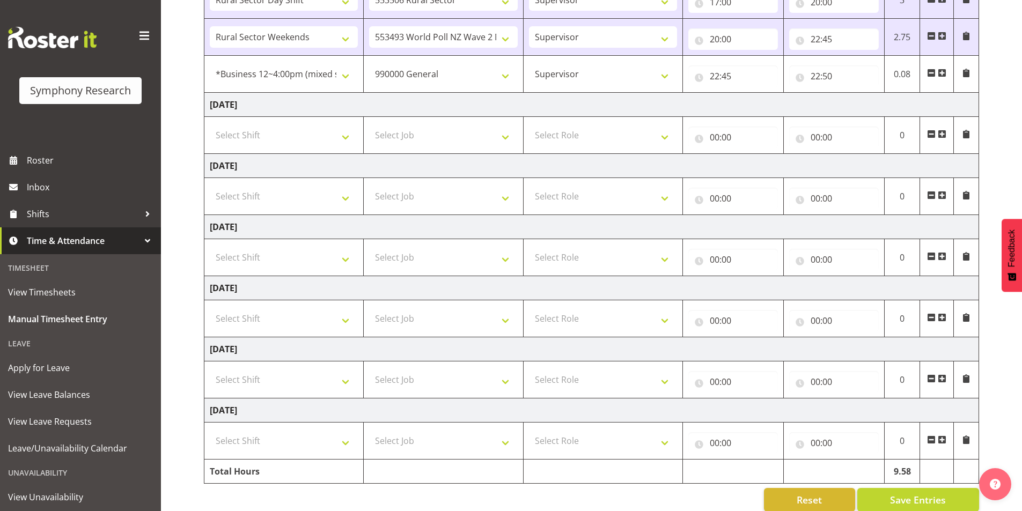
scroll to position [417, 0]
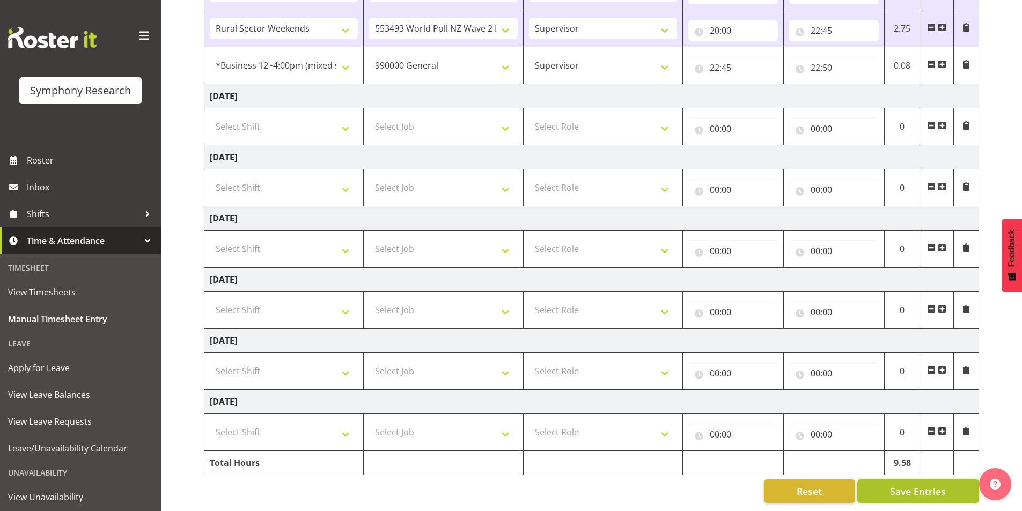
click at [906, 484] on span "Save Entries" at bounding box center [918, 491] width 56 height 14
